Goal: Obtain resource: Download file/media

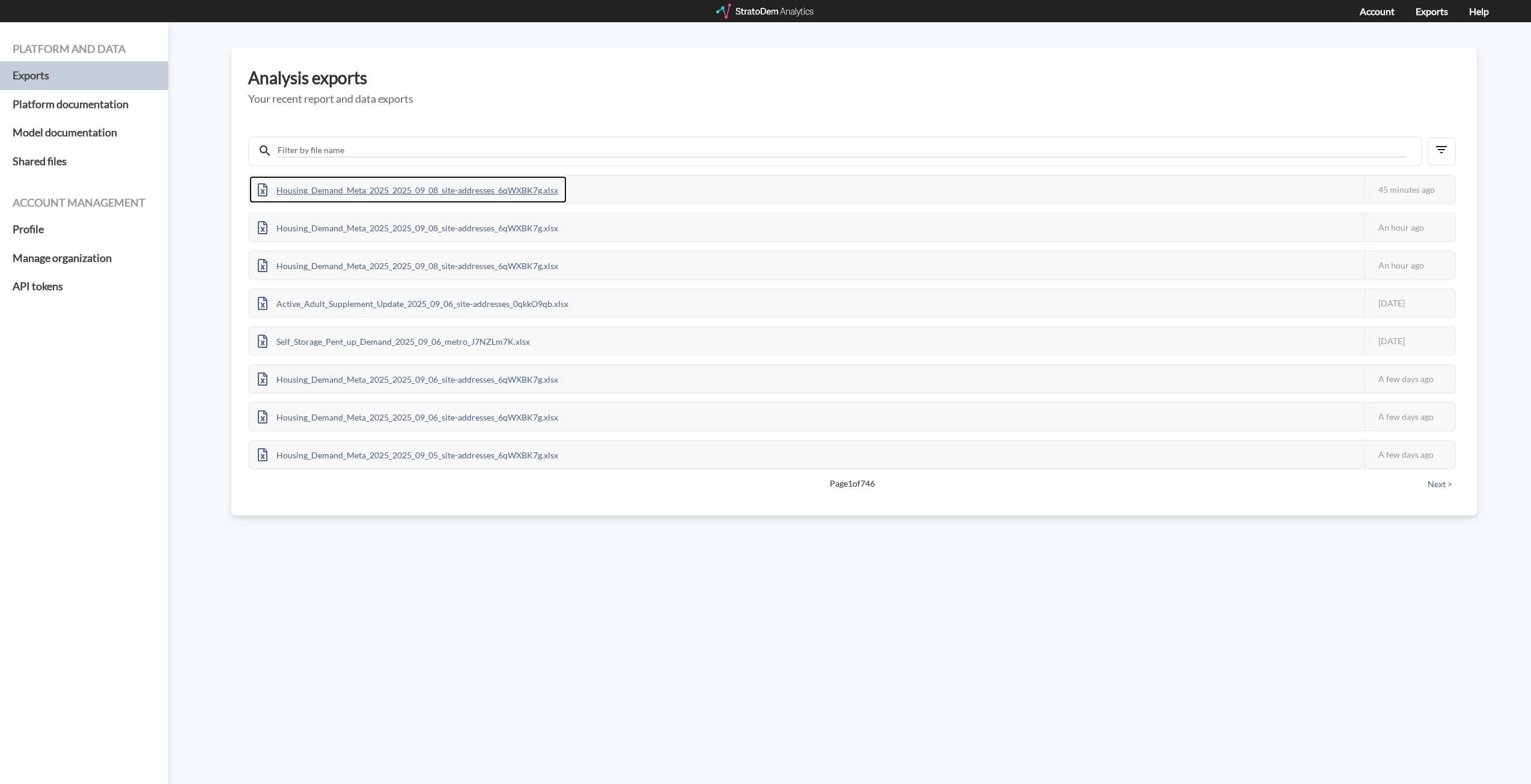
click at [479, 186] on div "Housing_Demand_Meta_2025_2025_09_08_site-addresses_6qWXBK7g.xlsx" at bounding box center [408, 189] width 317 height 27
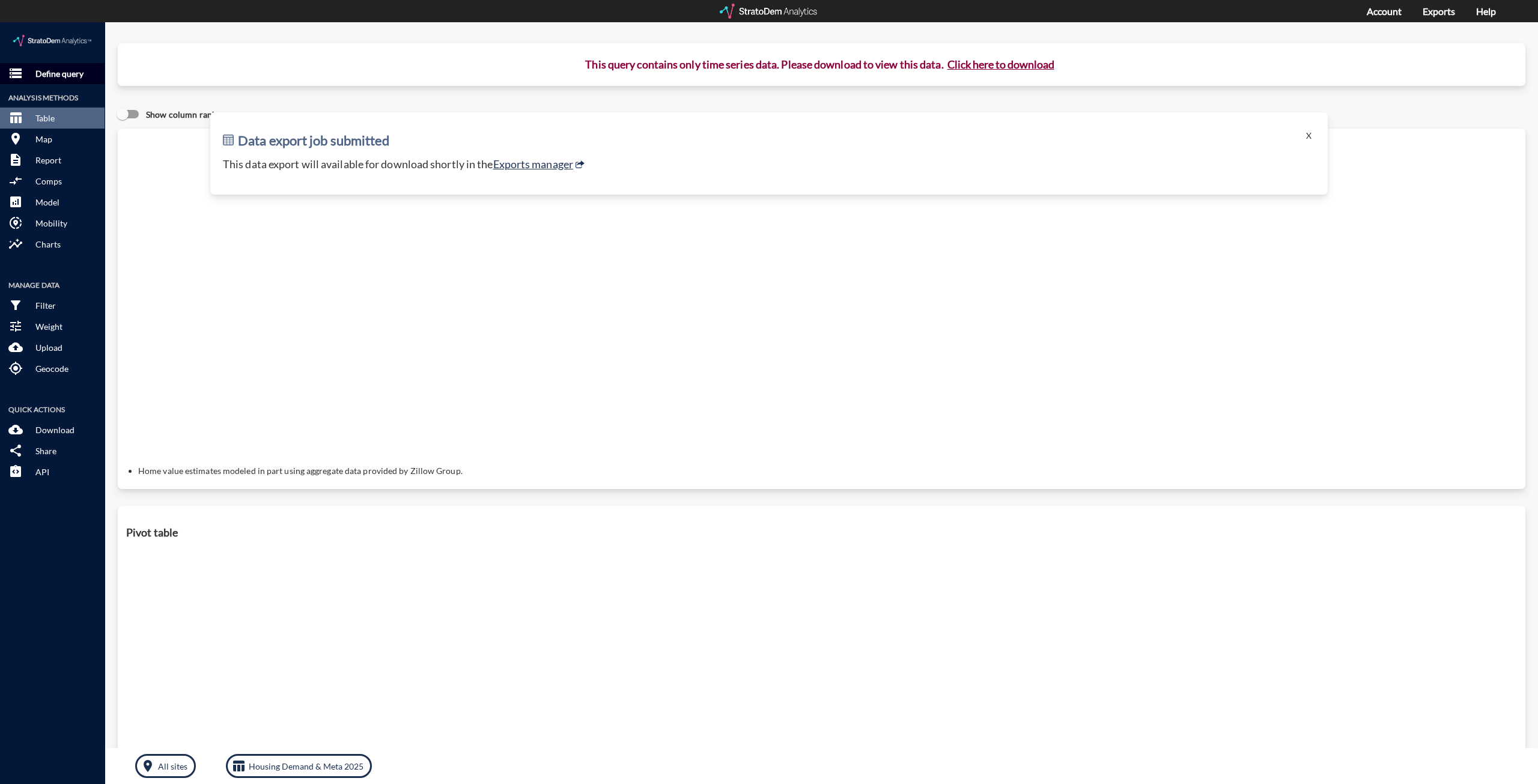
click p "Define query"
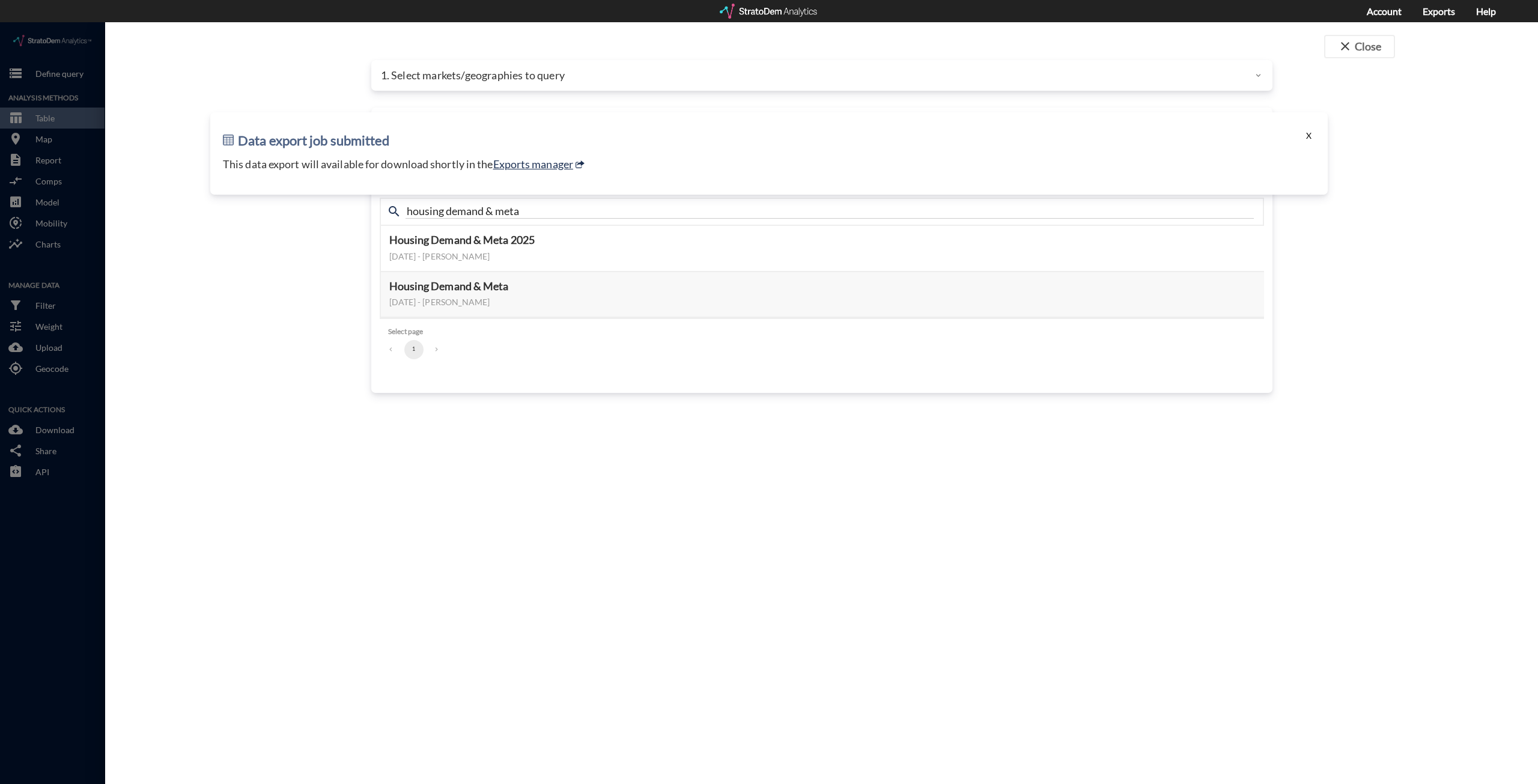
click button "X"
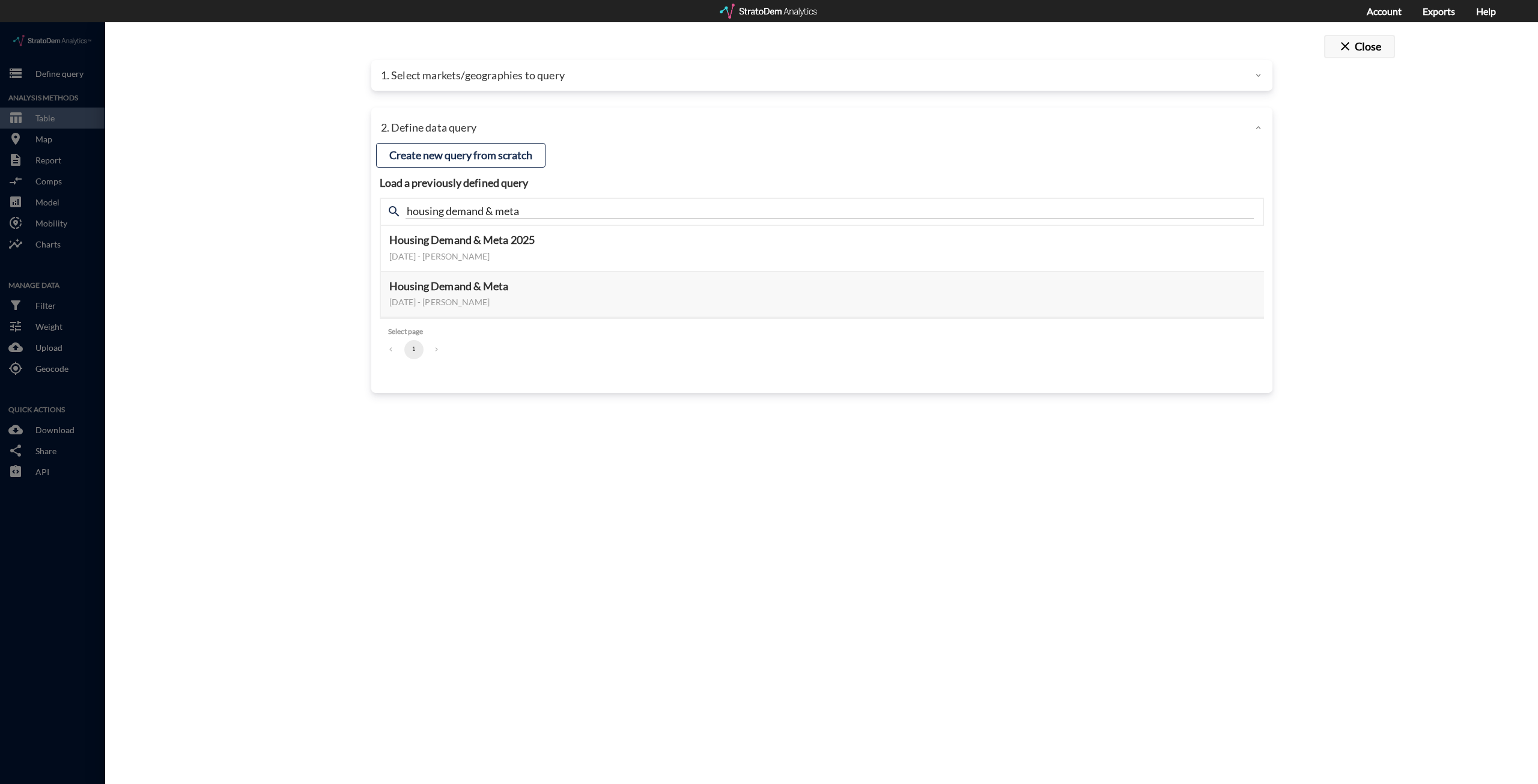
click button "close Close"
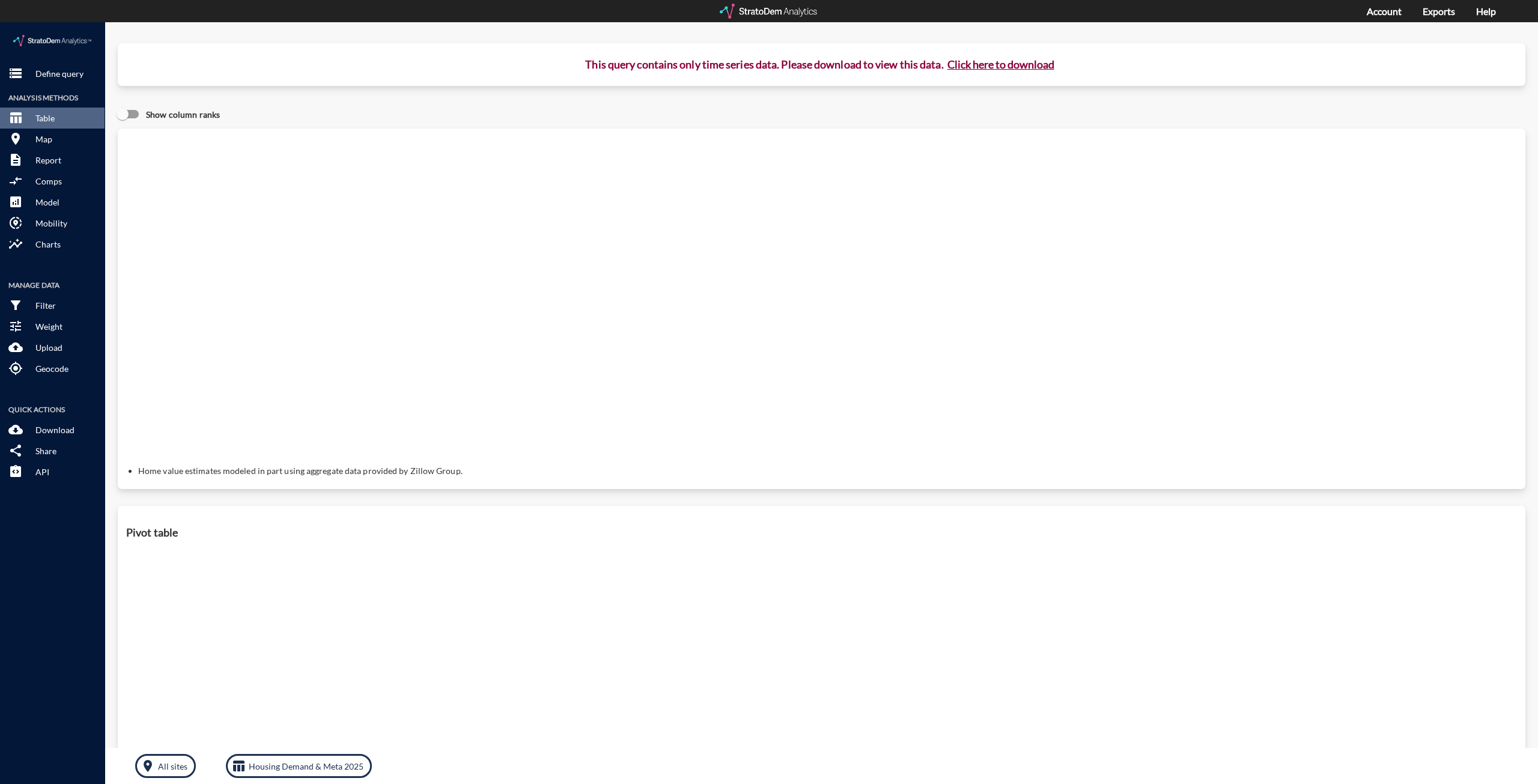
click div "storage Define query Analysis Methods table_chart Table room Map description Re…"
click p "Define query"
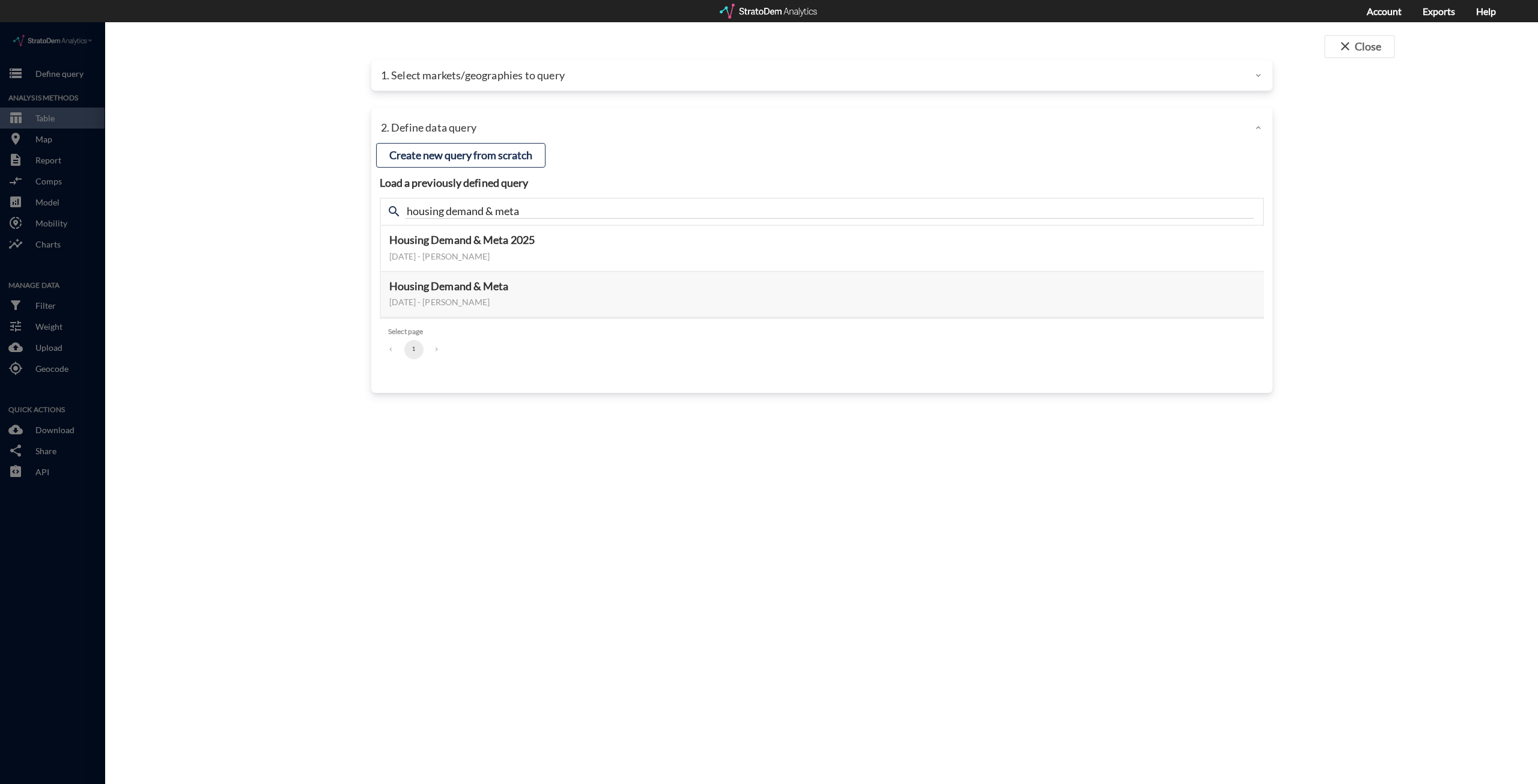
click div "1. Select markets/geographies to query"
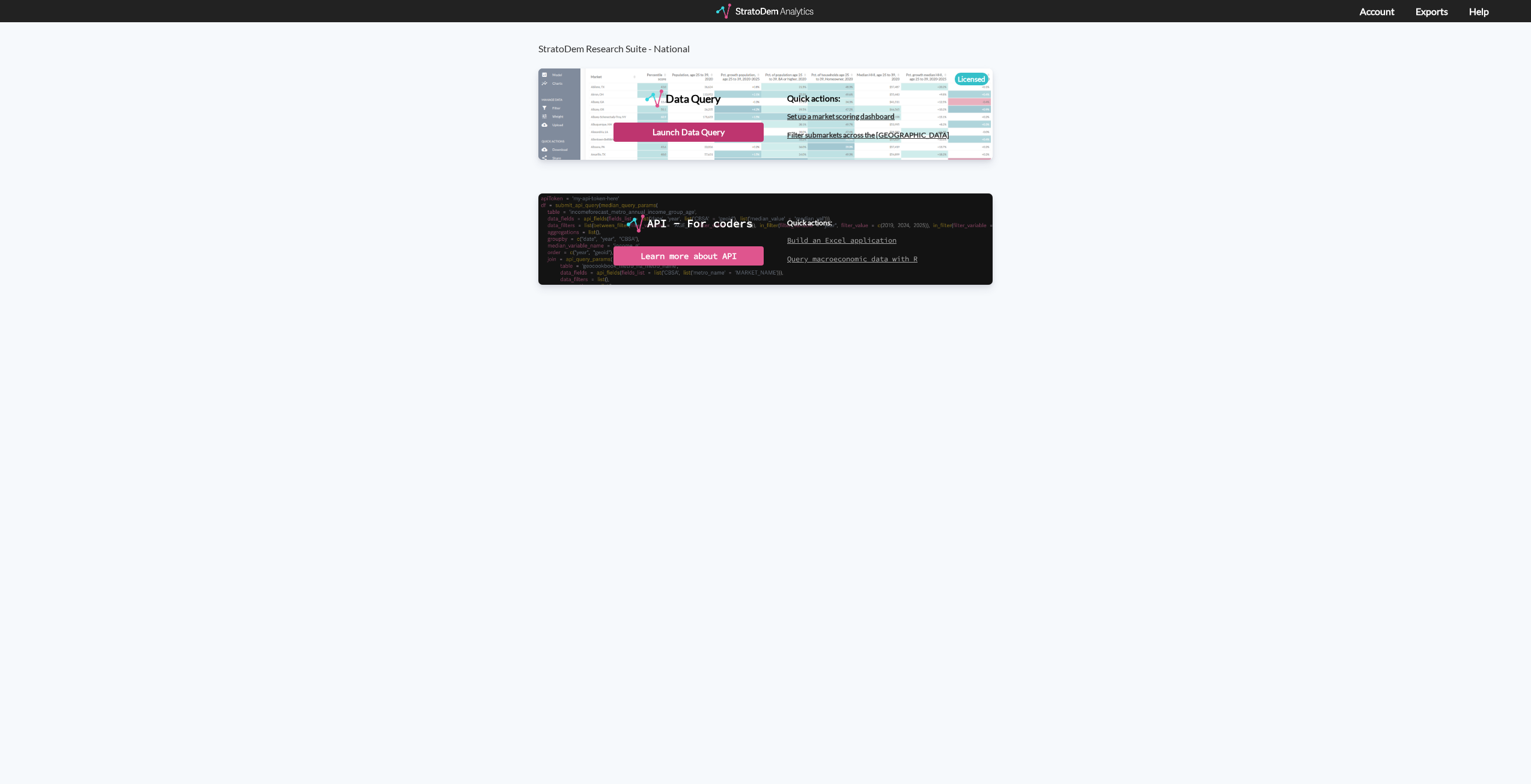
click at [722, 122] on div "Data Query" at bounding box center [766, 114] width 454 height 90
click at [710, 134] on div "Launch Data Query" at bounding box center [688, 132] width 150 height 19
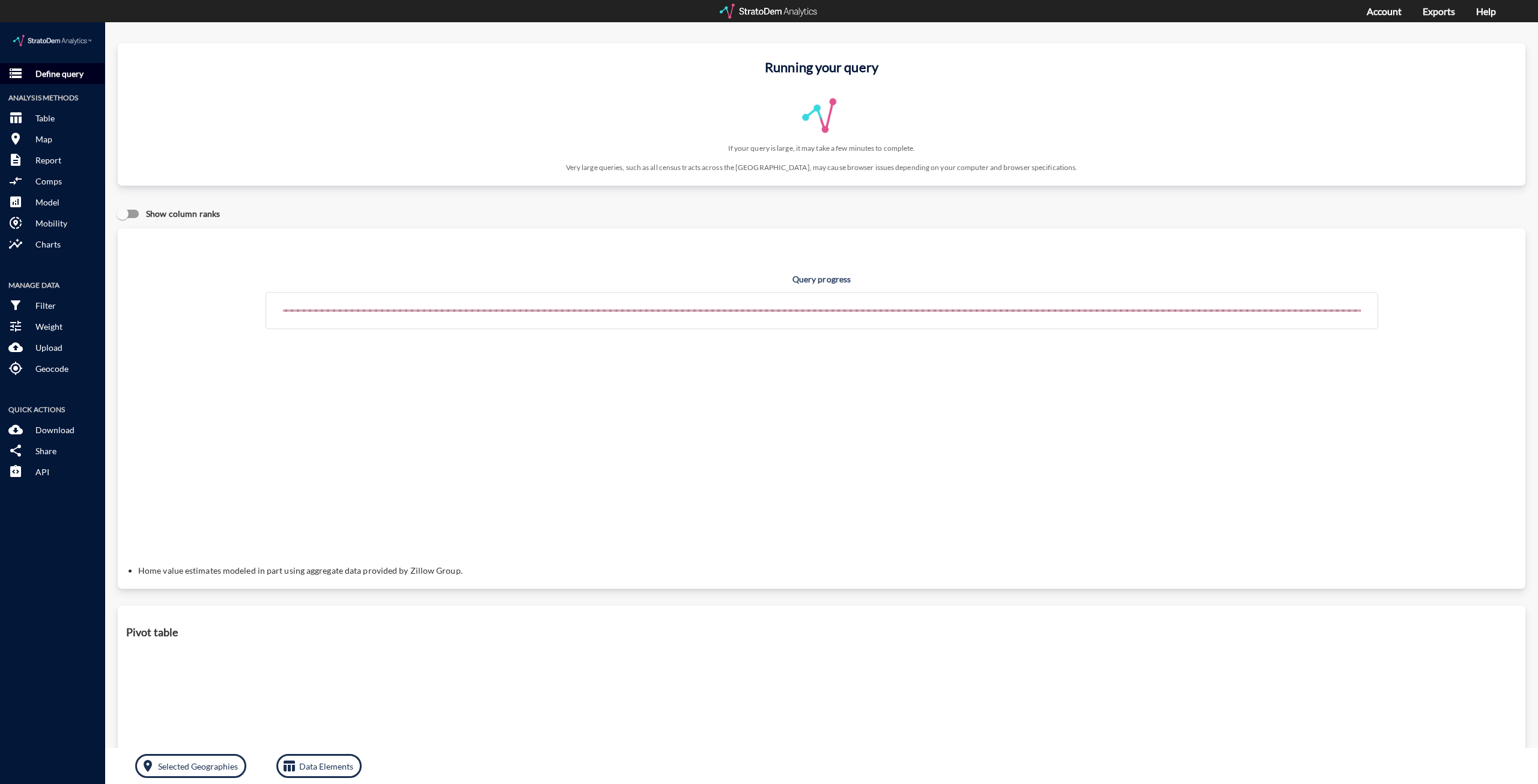
click p "Define query"
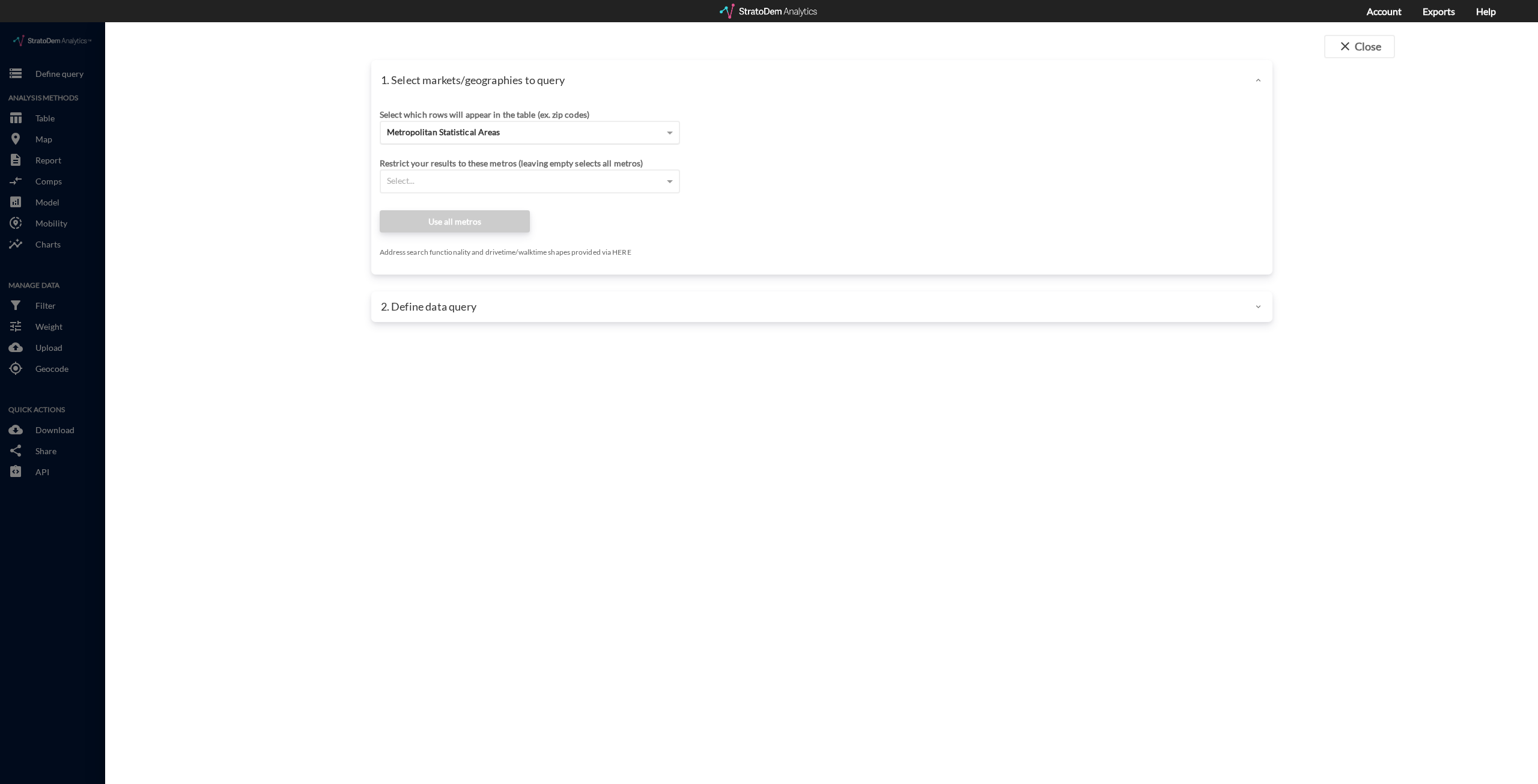
click span "Metropolitan Statistical Areas"
click div "Site addresses"
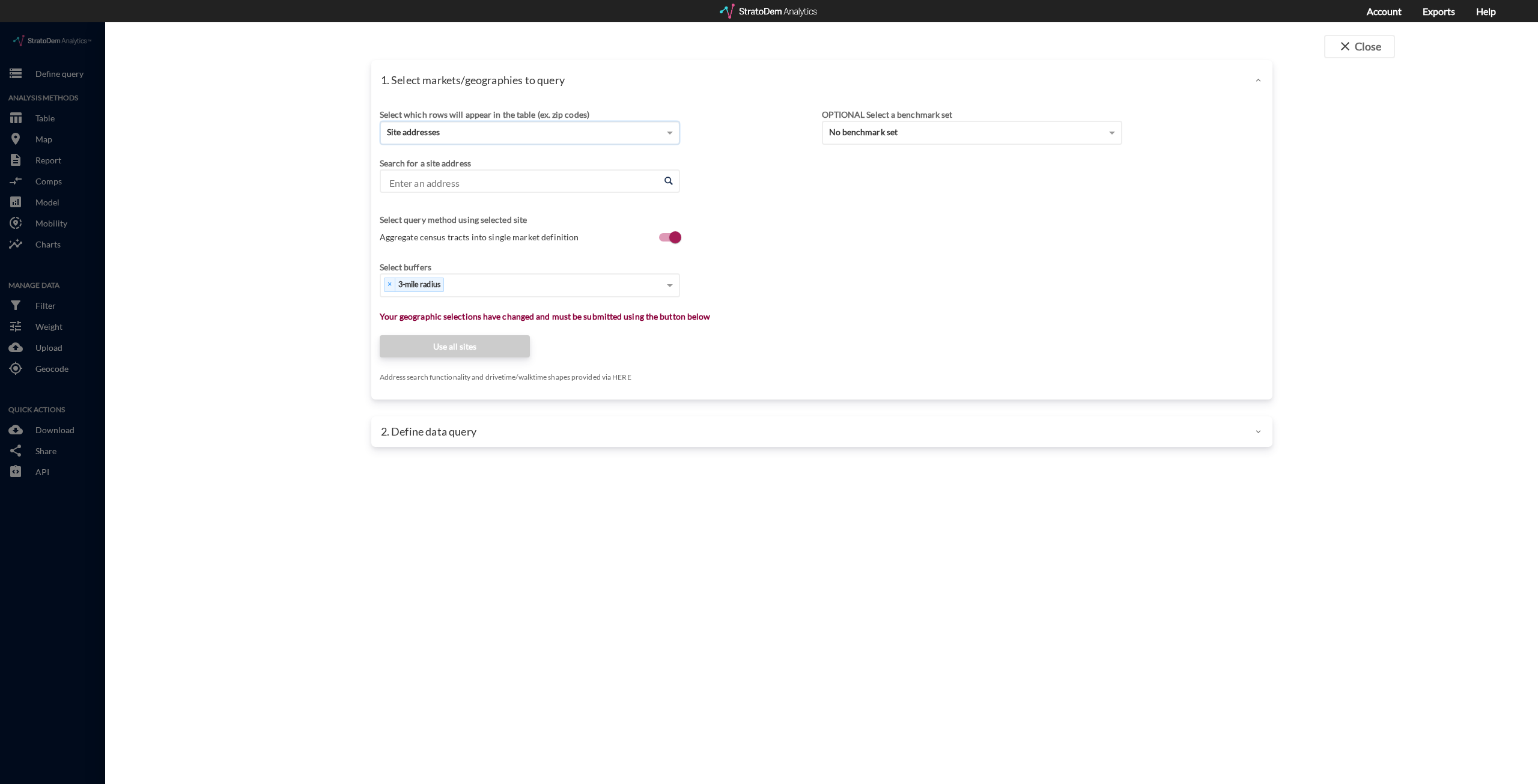
click input "Enter an address"
paste input "9741 John Russell Rd, Charlotte, NC 28213"
click li "9741 John Russell Rd, Charlotte, North Carolina"
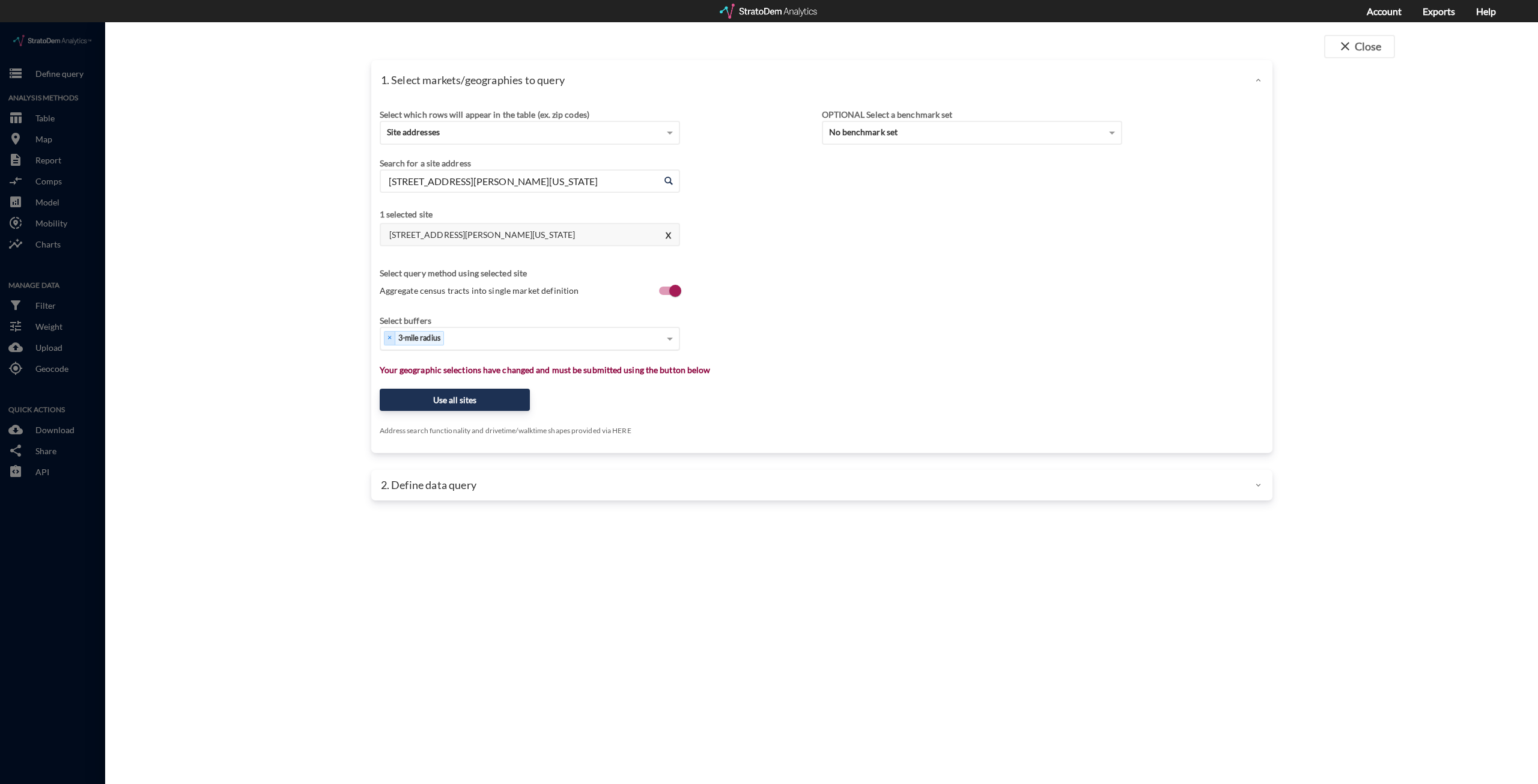
type input "9741 John Russell Rd, Charlotte, North Carolina"
click div "Select..."
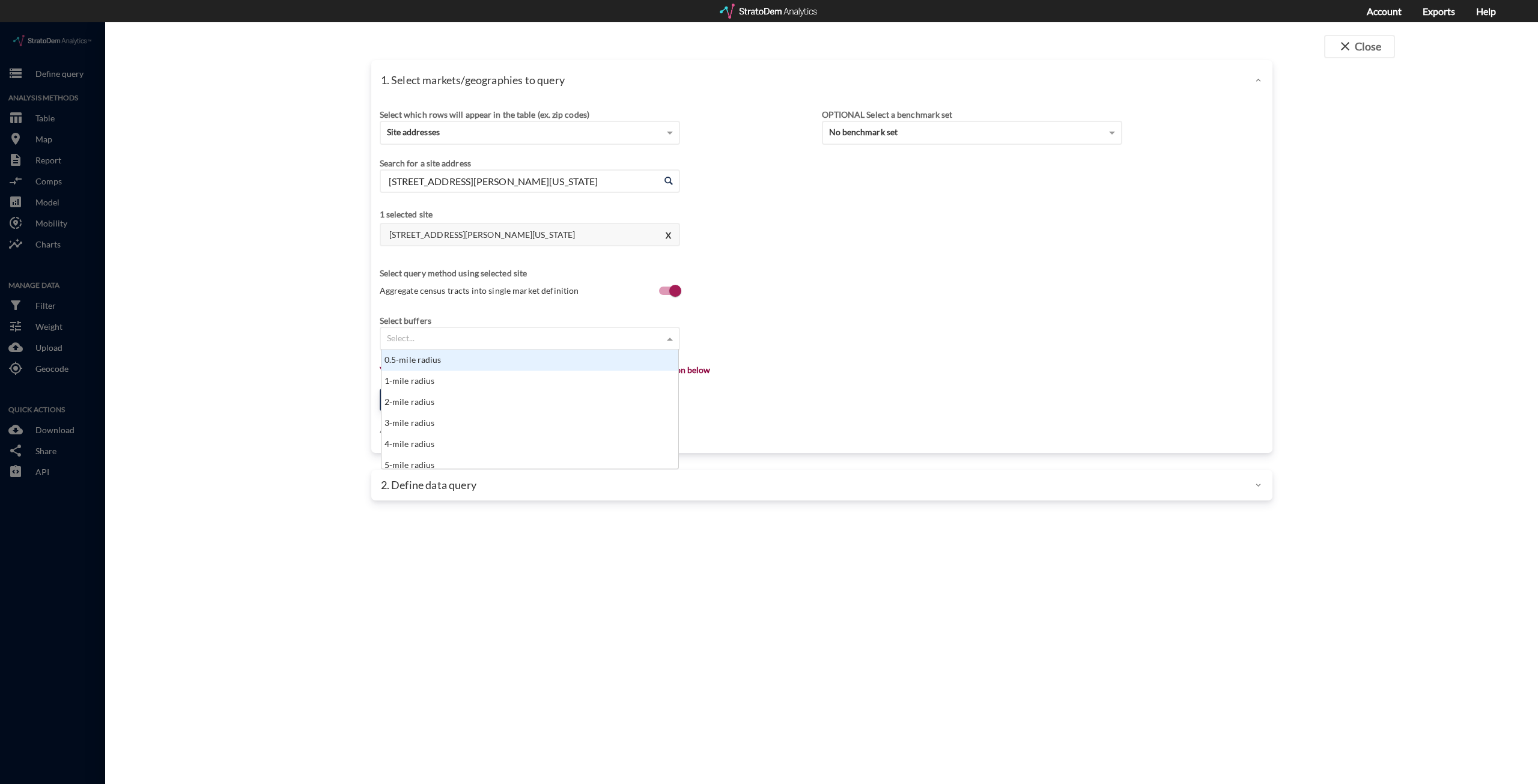
scroll to position [109, 290]
click div "1-mile radius"
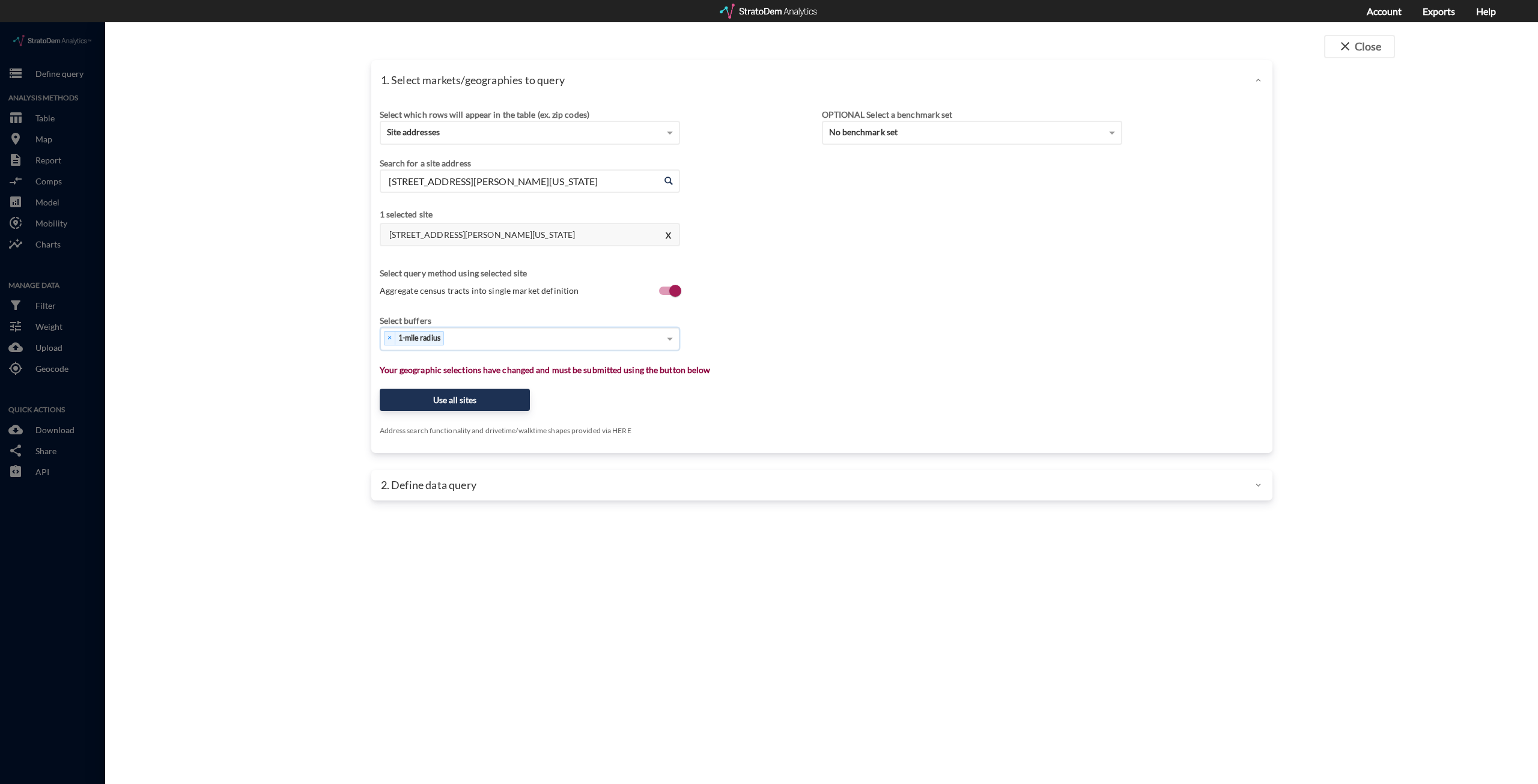
click div "Select which rows will appear in the table (ex. zip codes) Site addresses Selec…"
click div "× 1-mile radius"
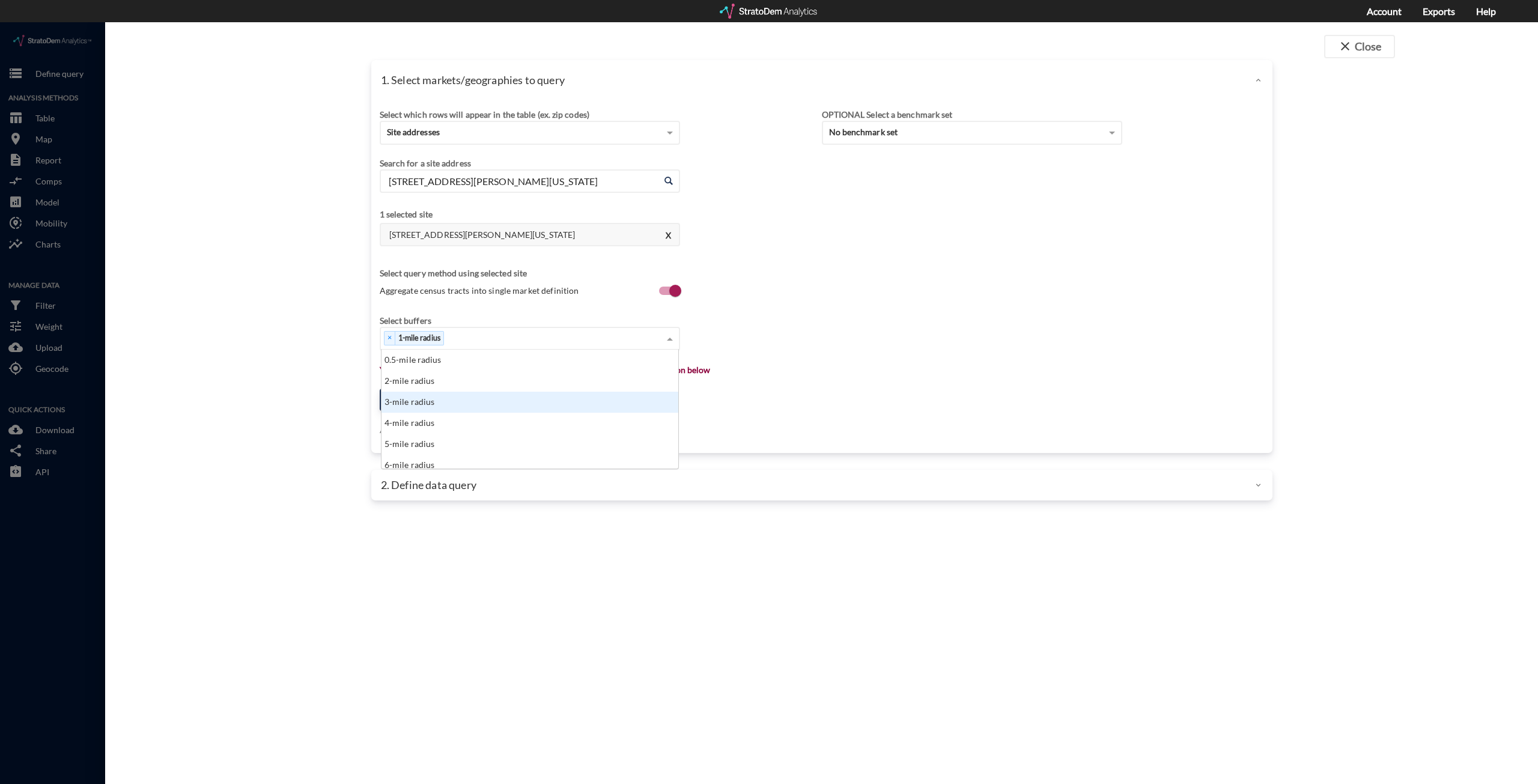
click div "3-mile radius"
click div "× 1-mile radius × 3-mile radius"
click div "5-mile radius"
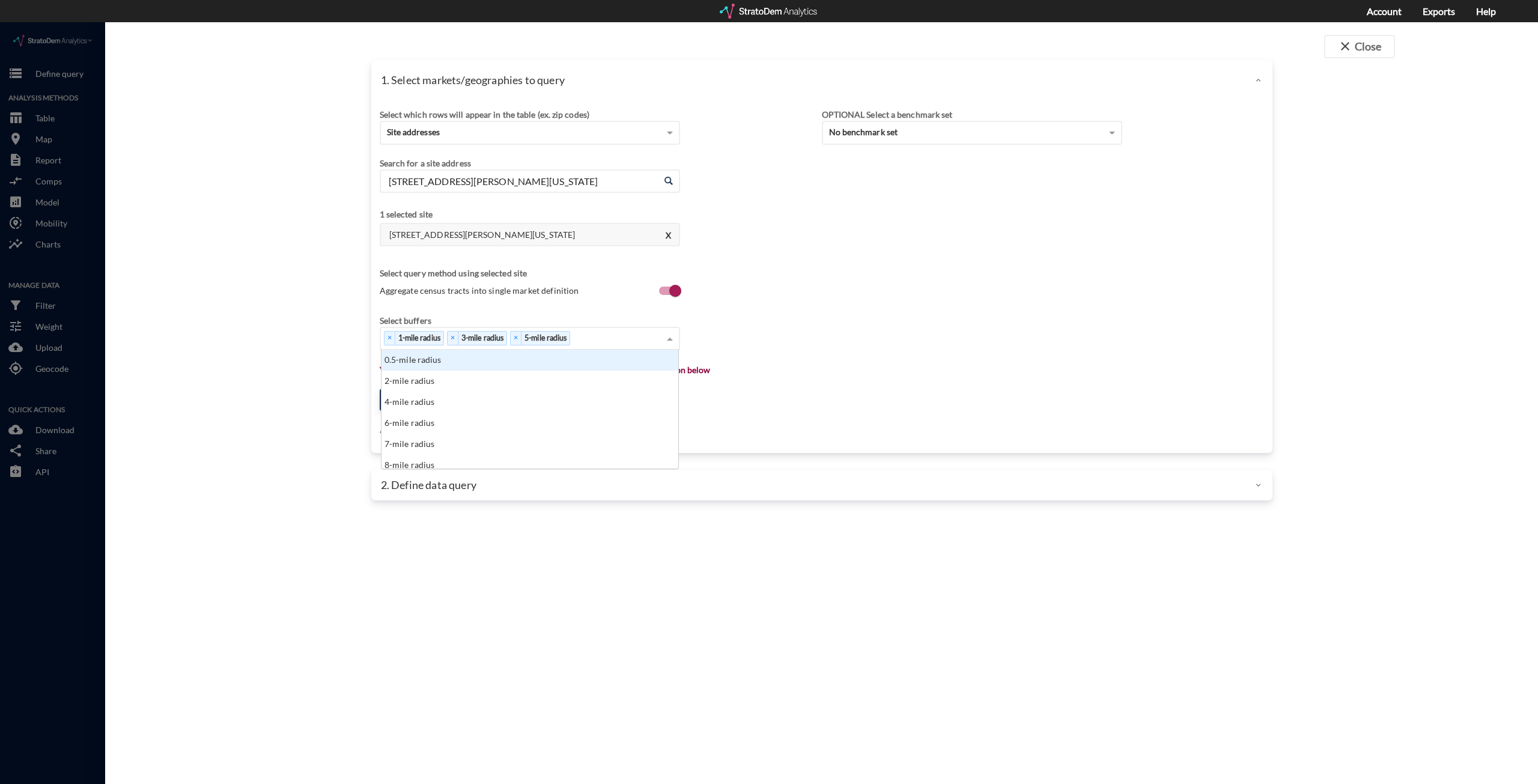
click div "× 1-mile radius × 3-mile radius × 5-mile radius"
click div "10-mile radius"
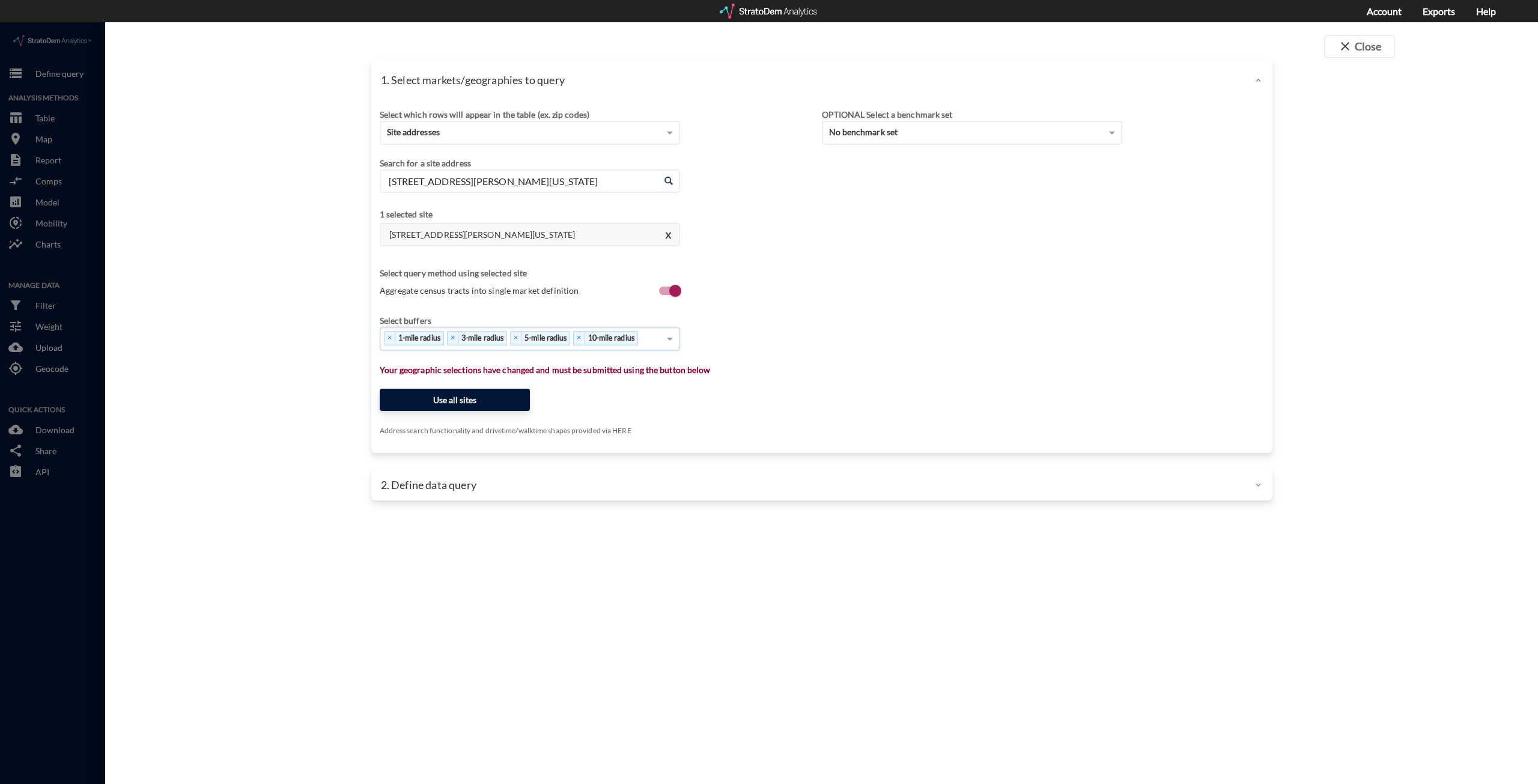
click button "Use all sites"
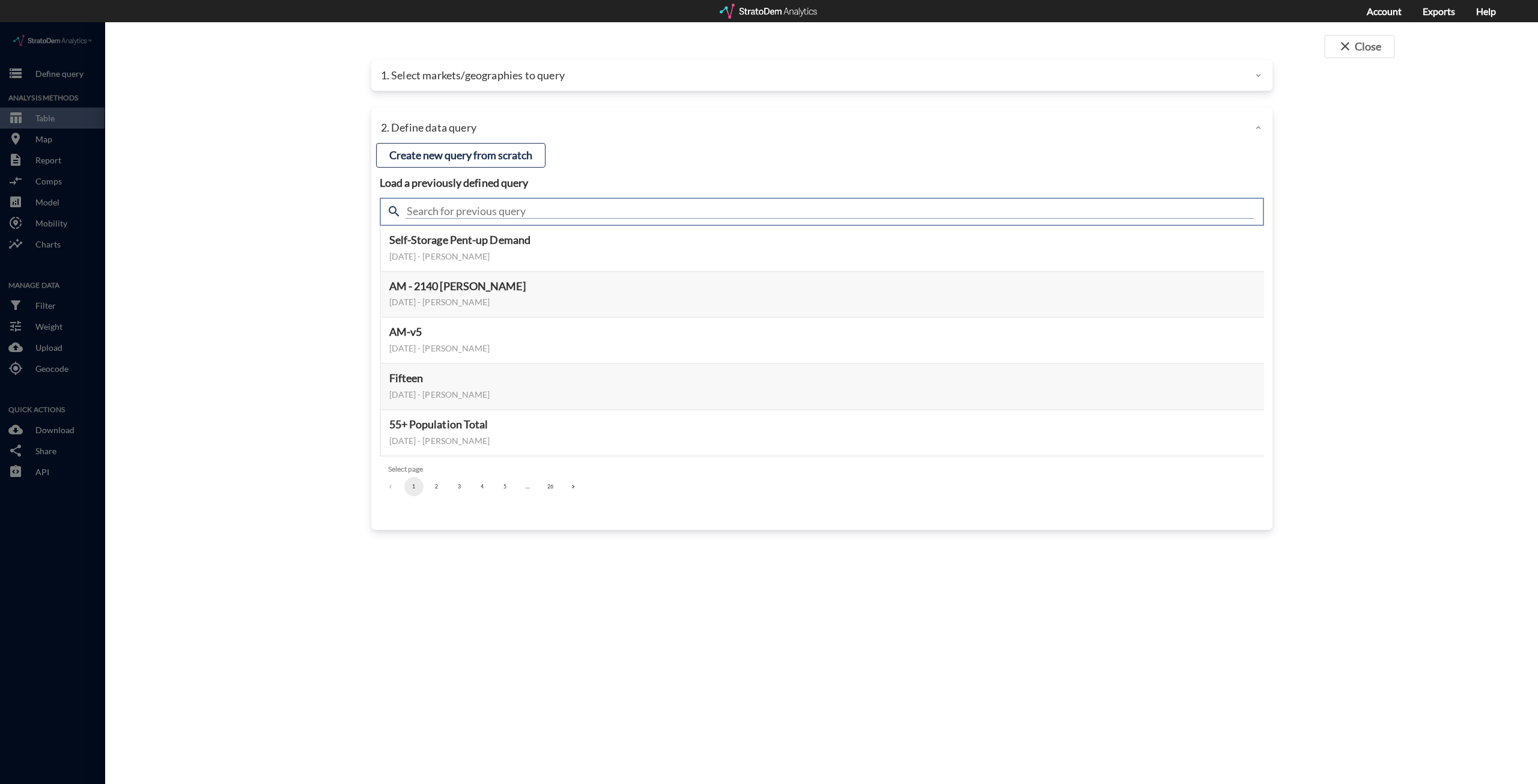
drag, startPoint x: 450, startPoint y: 184, endPoint x: 458, endPoint y: 185, distance: 8.1
click input "text"
type input "housing demand & meta"
click button "Select this query"
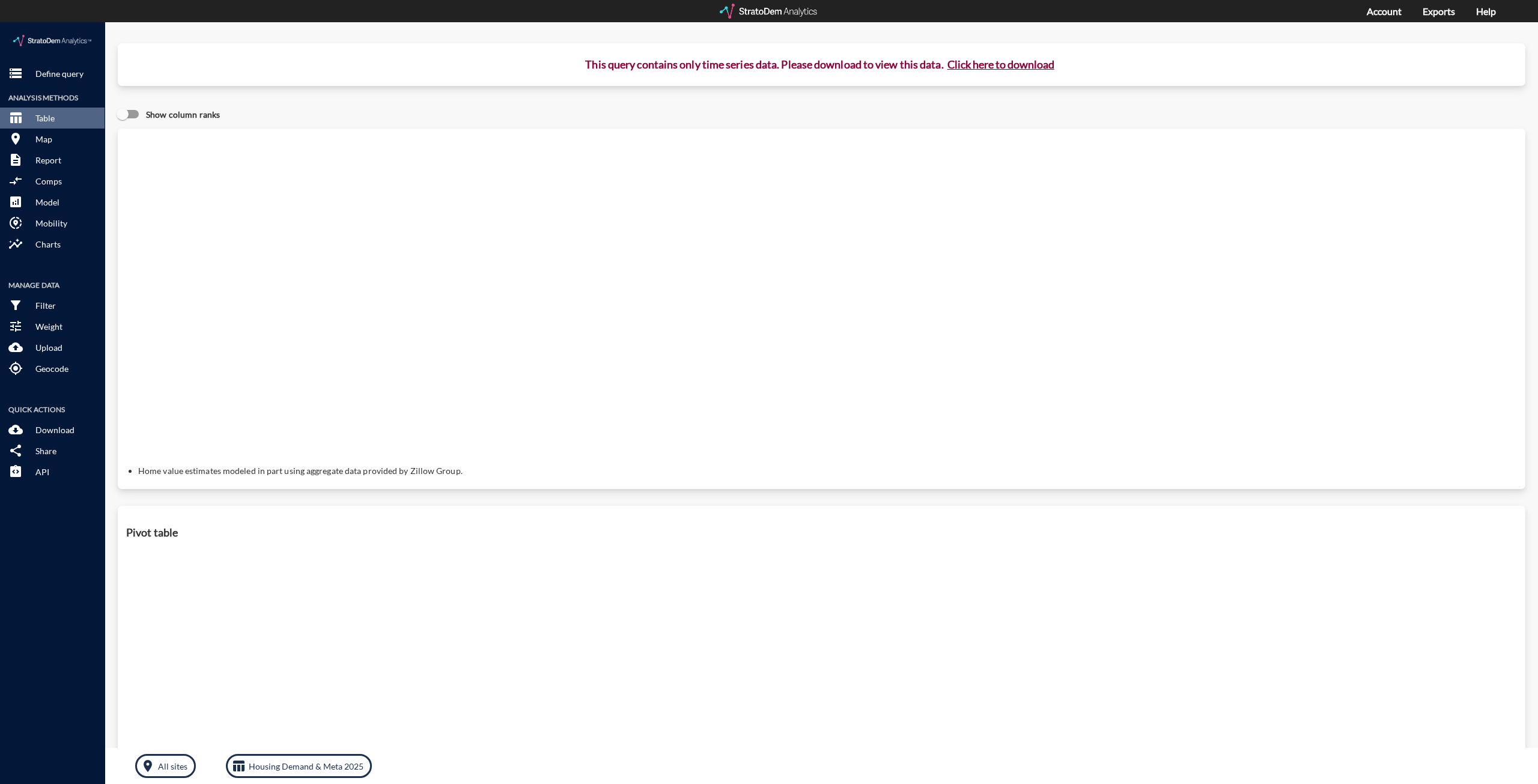
click button "Click here to download"
click link "Exports manager"
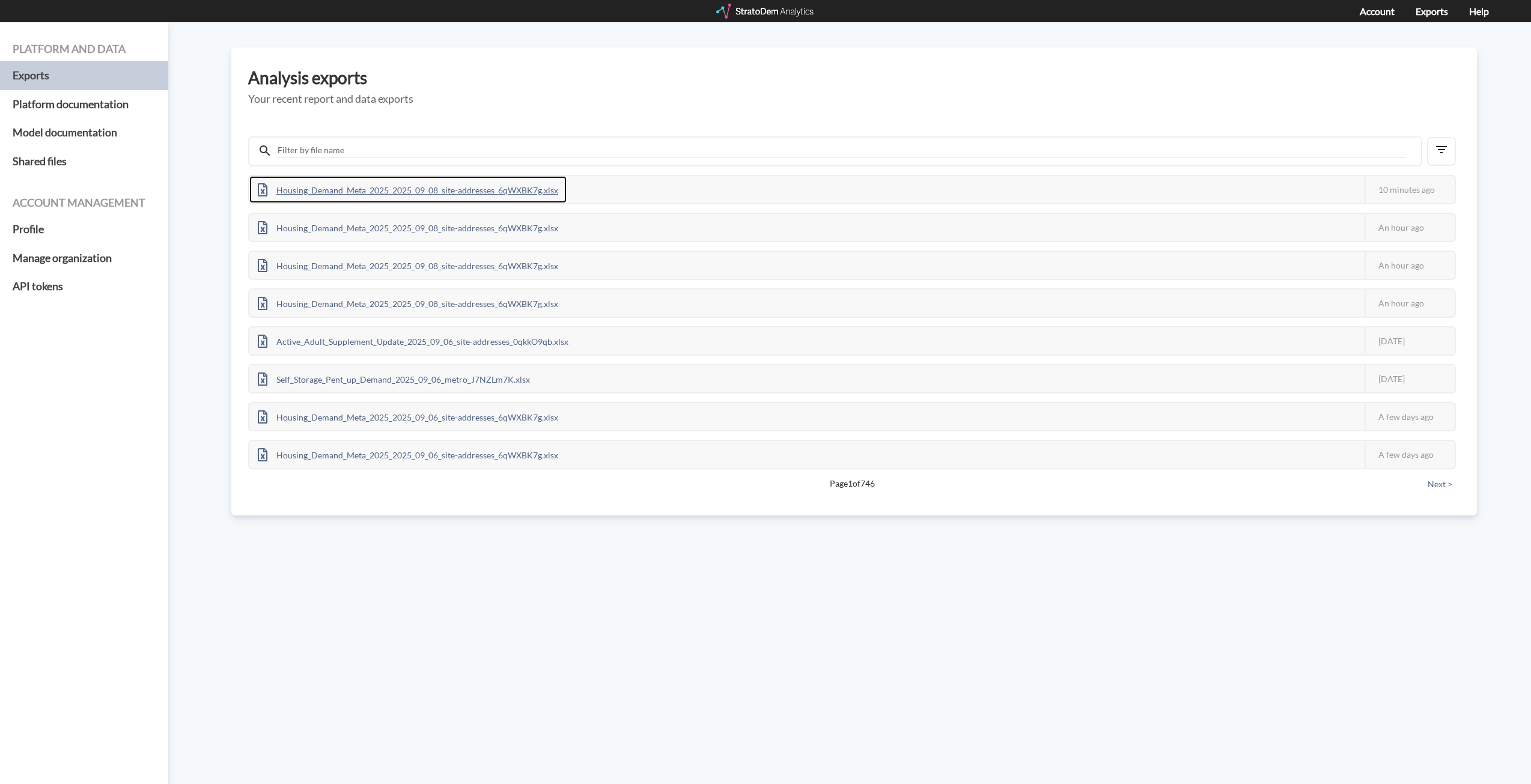
drag, startPoint x: 510, startPoint y: 189, endPoint x: 1288, endPoint y: 299, distance: 785.7
click at [510, 189] on div "Housing_Demand_Meta_2025_2025_09_08_site-addresses_6qWXBK7g.xlsx" at bounding box center [408, 189] width 317 height 27
